Goal: Task Accomplishment & Management: Manage account settings

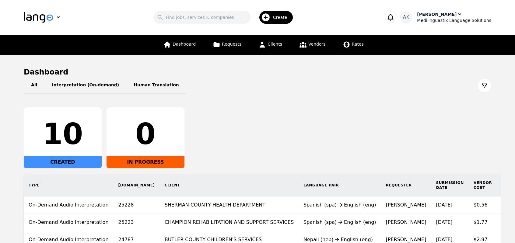
click at [446, 16] on div "Ameet Kumar" at bounding box center [437, 14] width 40 height 6
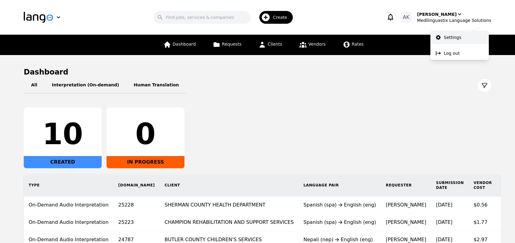
click at [449, 37] on p "Settings" at bounding box center [452, 37] width 17 height 6
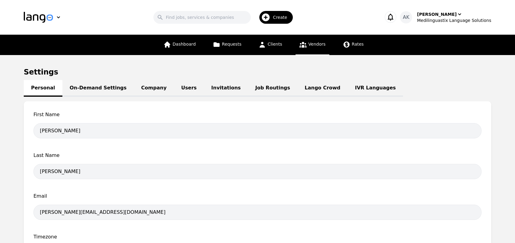
click at [300, 46] on icon at bounding box center [303, 45] width 8 height 8
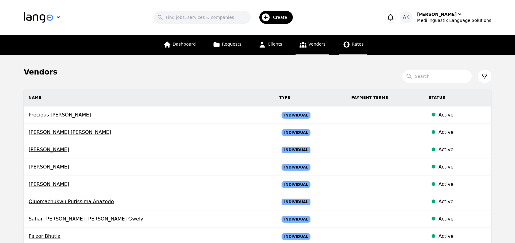
click at [347, 47] on icon at bounding box center [347, 45] width 8 height 8
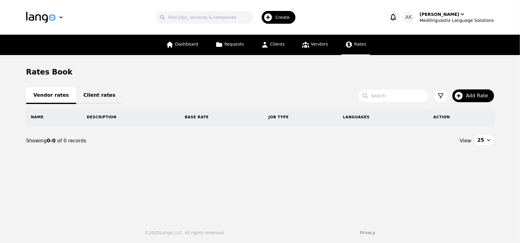
click at [92, 95] on link "Client rates" at bounding box center [99, 95] width 47 height 17
click at [272, 17] on icon "button" at bounding box center [268, 17] width 8 height 8
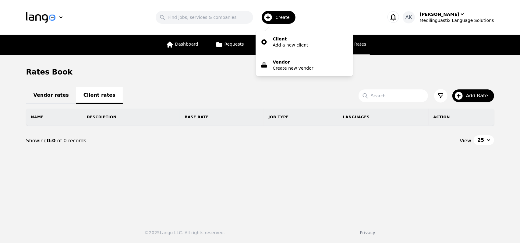
click at [228, 62] on main "Rates Book Vendor rates Client rates Search Add Rate Name Description Base Rate…" at bounding box center [260, 135] width 520 height 160
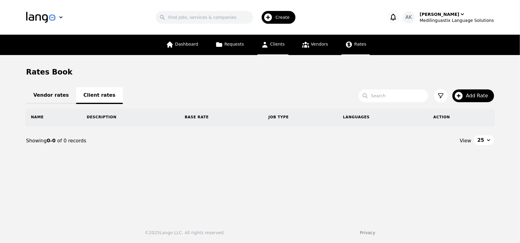
click at [273, 46] on span "Clients" at bounding box center [277, 44] width 15 height 5
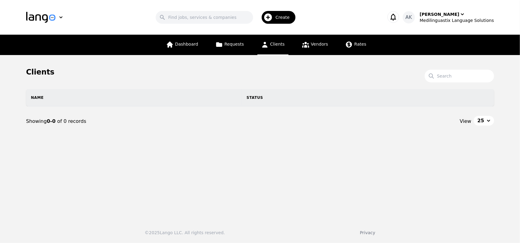
click at [272, 19] on icon "button" at bounding box center [268, 17] width 8 height 8
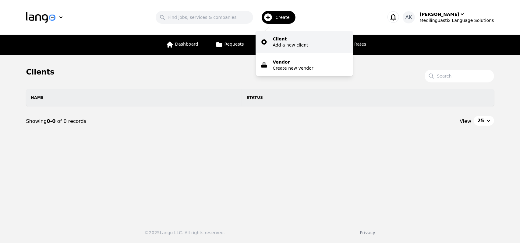
click at [277, 38] on button "Client Add a new client" at bounding box center [303, 42] width 97 height 22
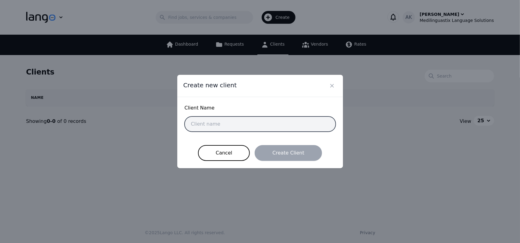
click at [235, 125] on input "text" at bounding box center [260, 124] width 151 height 15
type input "Mediling San"
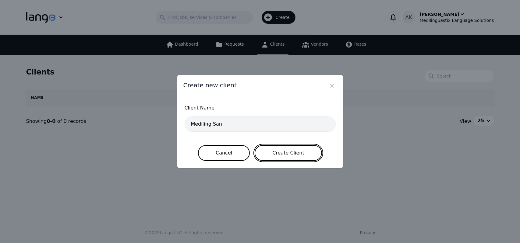
click at [284, 155] on button "Create Client" at bounding box center [288, 153] width 67 height 16
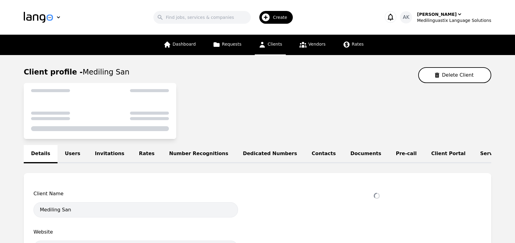
select select "active"
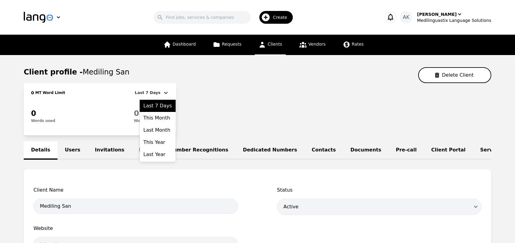
click at [165, 93] on icon at bounding box center [166, 93] width 4 height 2
click at [164, 109] on div "Last 7 Days" at bounding box center [158, 106] width 36 height 12
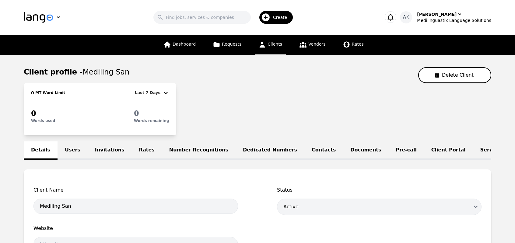
click at [205, 105] on div "0 MT Word Limit Last 7 Days 0 Words used 0 Words remaining" at bounding box center [258, 109] width 468 height 52
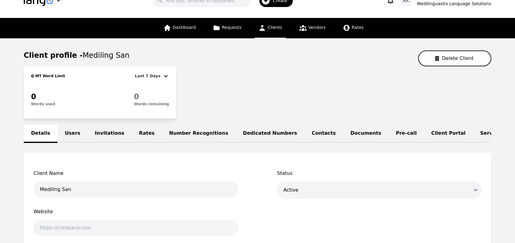
scroll to position [10, 0]
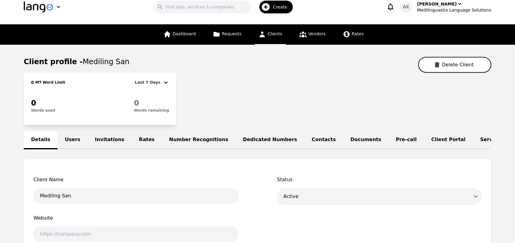
click at [65, 143] on link "Users" at bounding box center [73, 140] width 30 height 18
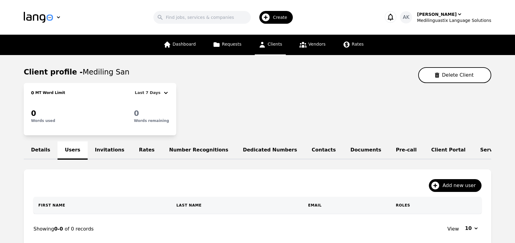
click at [97, 151] on link "Invitations" at bounding box center [110, 151] width 44 height 18
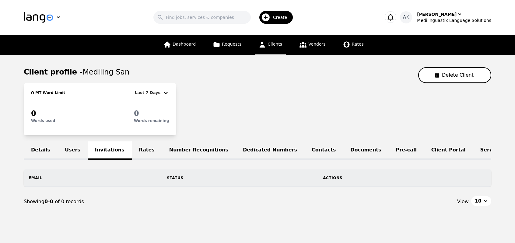
click at [133, 151] on link "Rates" at bounding box center [147, 151] width 30 height 18
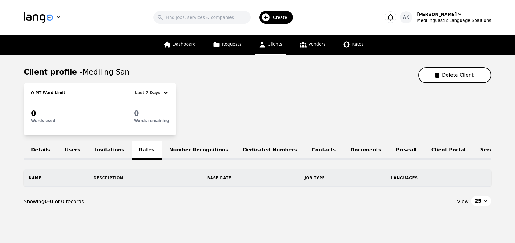
click at [170, 153] on link "Number Recognitions" at bounding box center [199, 151] width 74 height 18
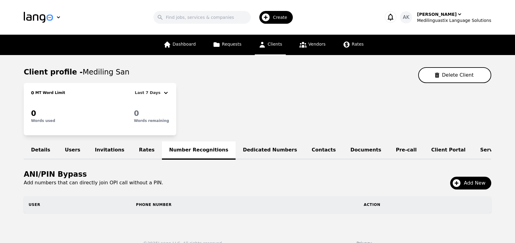
click at [236, 150] on link "Dedicated Numbers" at bounding box center [270, 151] width 69 height 18
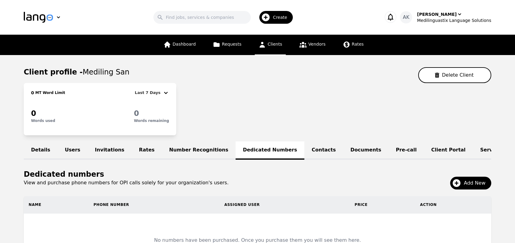
click at [305, 151] on link "Contacts" at bounding box center [324, 151] width 39 height 18
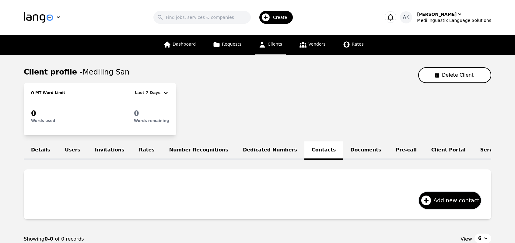
click at [236, 151] on link "Dedicated Numbers" at bounding box center [270, 151] width 69 height 18
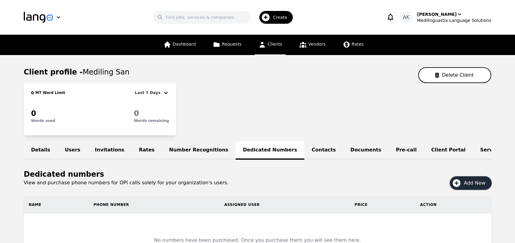
click at [459, 187] on icon "button" at bounding box center [457, 183] width 8 height 8
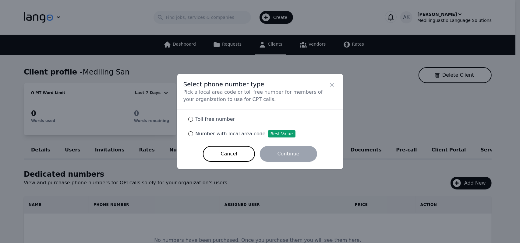
click at [210, 120] on span "Toll free number" at bounding box center [216, 119] width 40 height 6
click at [193, 120] on input "Toll free number" at bounding box center [190, 119] width 5 height 5
radio input "true"
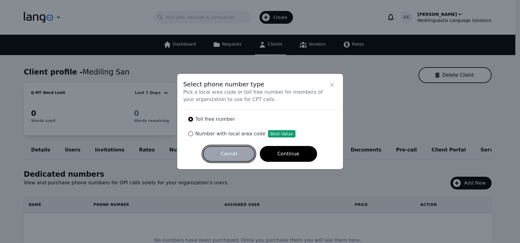
click at [224, 154] on button "Cancel" at bounding box center [229, 154] width 52 height 16
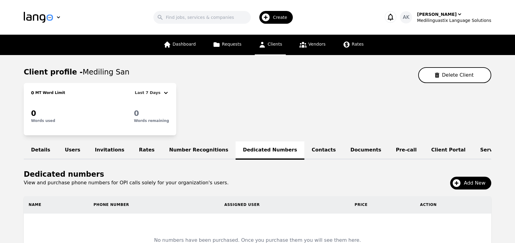
click at [305, 153] on link "Contacts" at bounding box center [324, 151] width 39 height 18
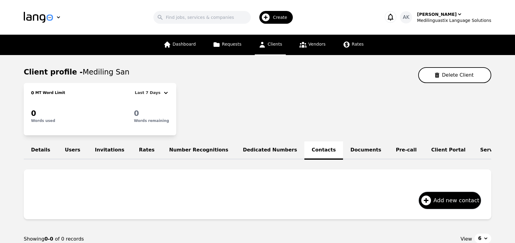
click at [343, 151] on link "Documents" at bounding box center [365, 151] width 45 height 18
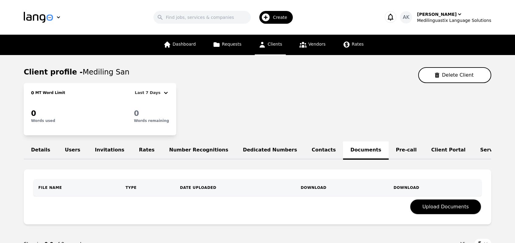
click at [389, 149] on link "Pre-call" at bounding box center [406, 151] width 35 height 18
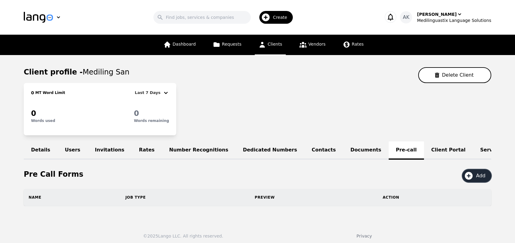
click at [469, 181] on icon "button" at bounding box center [469, 176] width 10 height 10
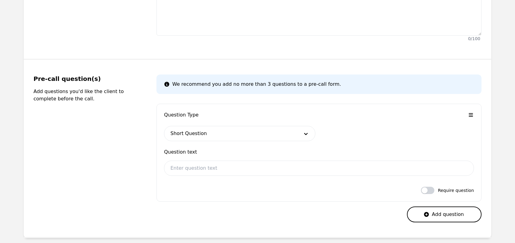
scroll to position [183, 0]
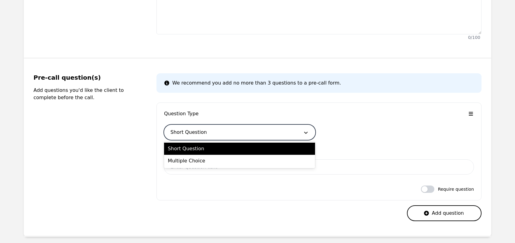
click at [307, 135] on icon at bounding box center [306, 133] width 6 height 6
click at [290, 158] on div "Multiple Choice" at bounding box center [239, 161] width 151 height 12
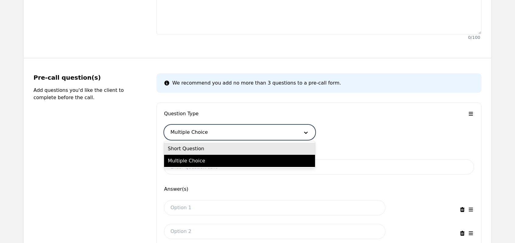
click at [201, 151] on div "Short Question" at bounding box center [239, 149] width 151 height 12
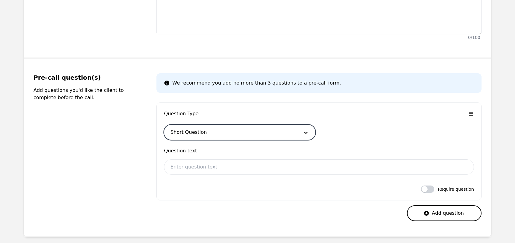
click at [135, 138] on div "Pre-call question(s) Add questions you'd like the client to complete before the…" at bounding box center [87, 147] width 108 height 148
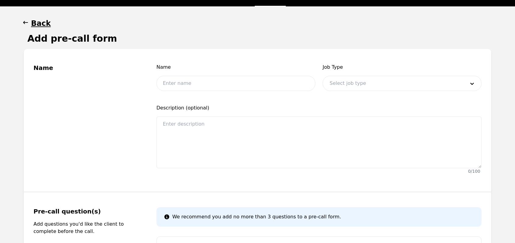
scroll to position [37, 0]
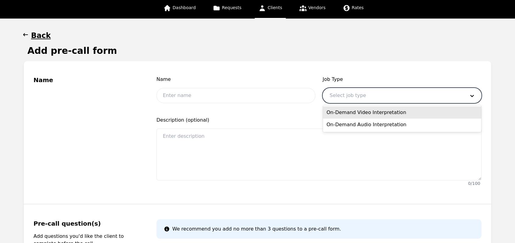
click at [344, 92] on div at bounding box center [393, 95] width 140 height 15
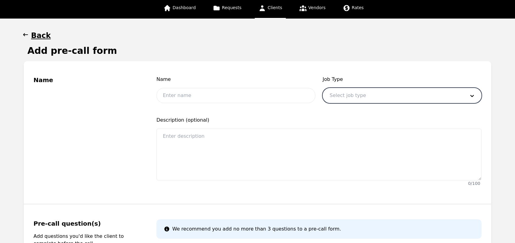
click at [24, 34] on icon "button" at bounding box center [25, 34] width 5 height 3
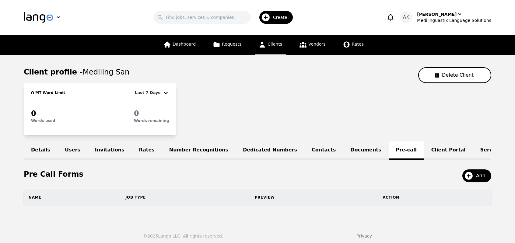
click at [424, 151] on link "Client Portal" at bounding box center [448, 151] width 49 height 18
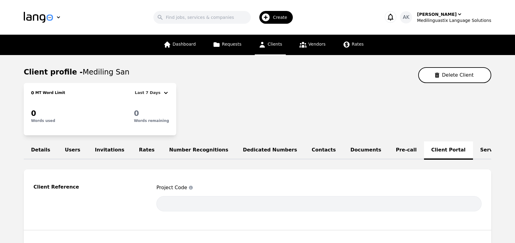
click at [284, 179] on fieldset "Client Reference Project Code Can be used to match our records to a reference i…" at bounding box center [258, 201] width 468 height 62
click at [473, 151] on link "Service Lines" at bounding box center [498, 151] width 51 height 18
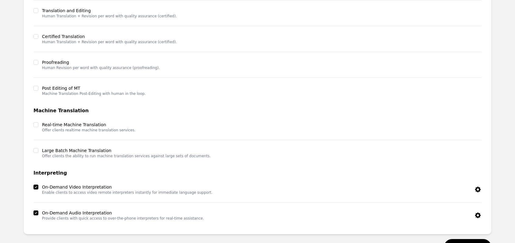
scroll to position [244, 0]
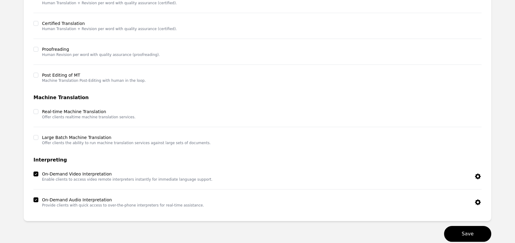
click at [476, 179] on icon "button" at bounding box center [478, 177] width 6 height 6
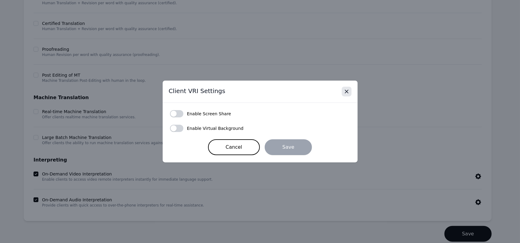
click at [348, 94] on icon "Close" at bounding box center [347, 92] width 6 height 6
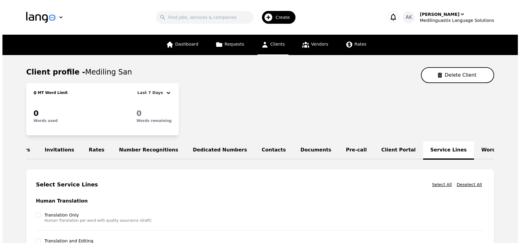
scroll to position [0, 72]
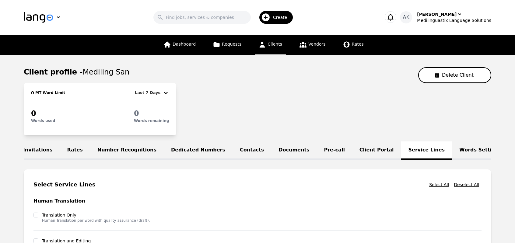
click at [452, 153] on link "Words Settings" at bounding box center [480, 151] width 57 height 18
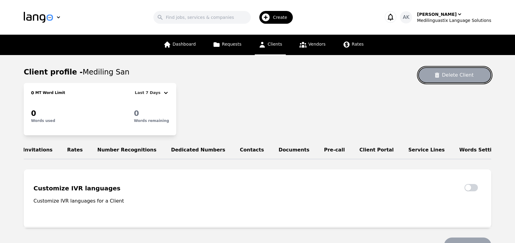
click at [447, 76] on button "Delete Client" at bounding box center [454, 75] width 73 height 16
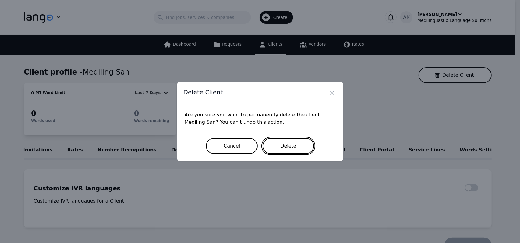
click at [289, 145] on button "Delete" at bounding box center [287, 146] width 51 height 16
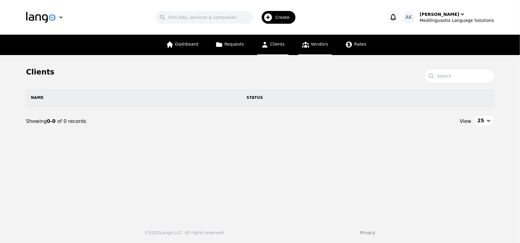
click at [302, 47] on icon at bounding box center [306, 45] width 8 height 8
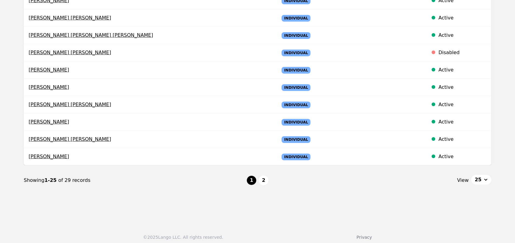
scroll to position [376, 0]
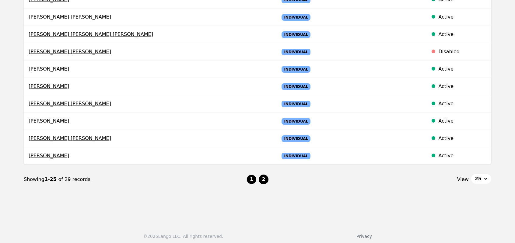
click at [266, 176] on button "2" at bounding box center [264, 180] width 10 height 10
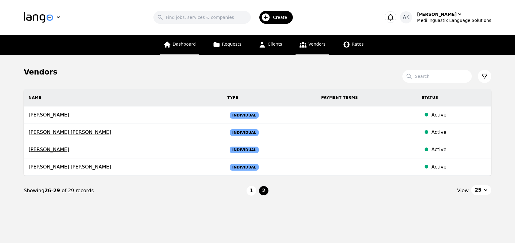
click at [176, 49] on link "Dashboard" at bounding box center [180, 45] width 40 height 20
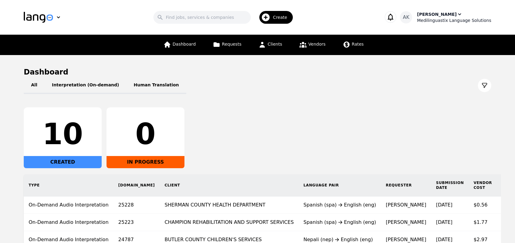
click at [450, 17] on div "Medilinguastix Language Solutions" at bounding box center [454, 20] width 74 height 6
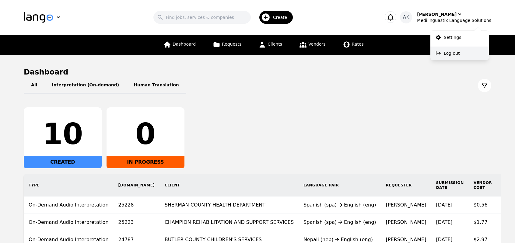
click at [449, 51] on p "Log out" at bounding box center [452, 53] width 16 height 6
